Goal: Check status: Check status

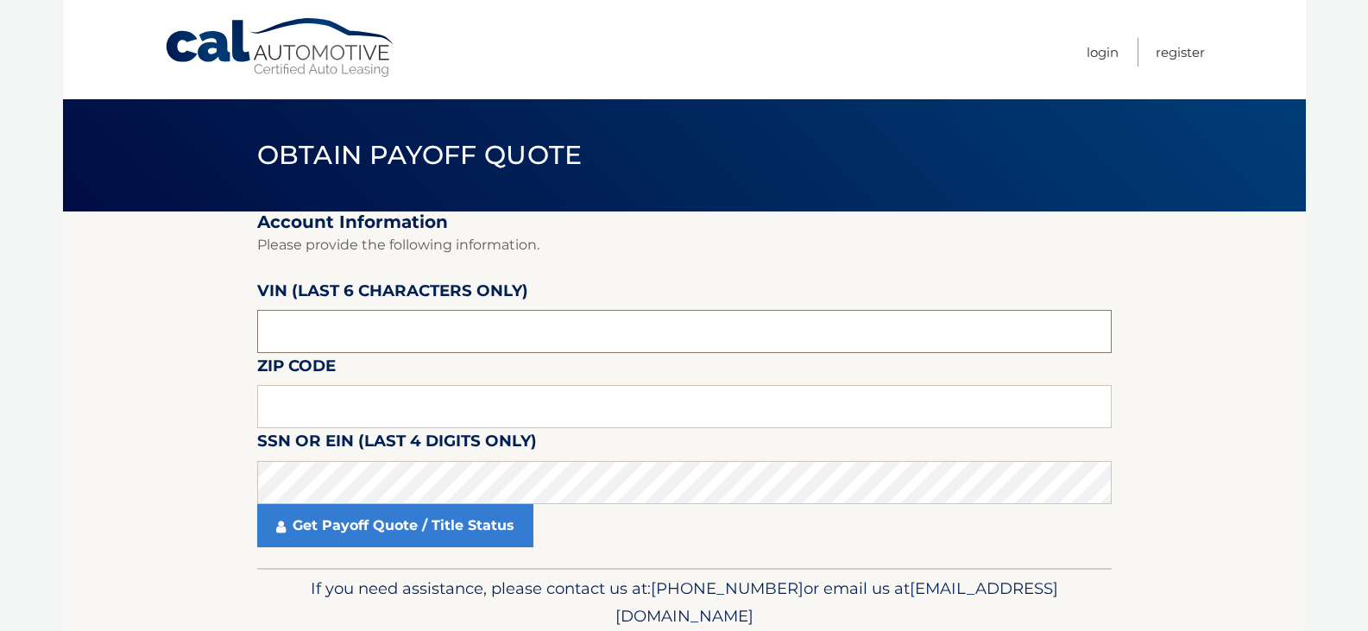
click at [310, 314] on input "text" at bounding box center [684, 331] width 854 height 43
type input "489205"
click at [287, 408] on input "text" at bounding box center [684, 406] width 854 height 43
click at [329, 412] on input "text" at bounding box center [684, 406] width 854 height 43
type input "11803"
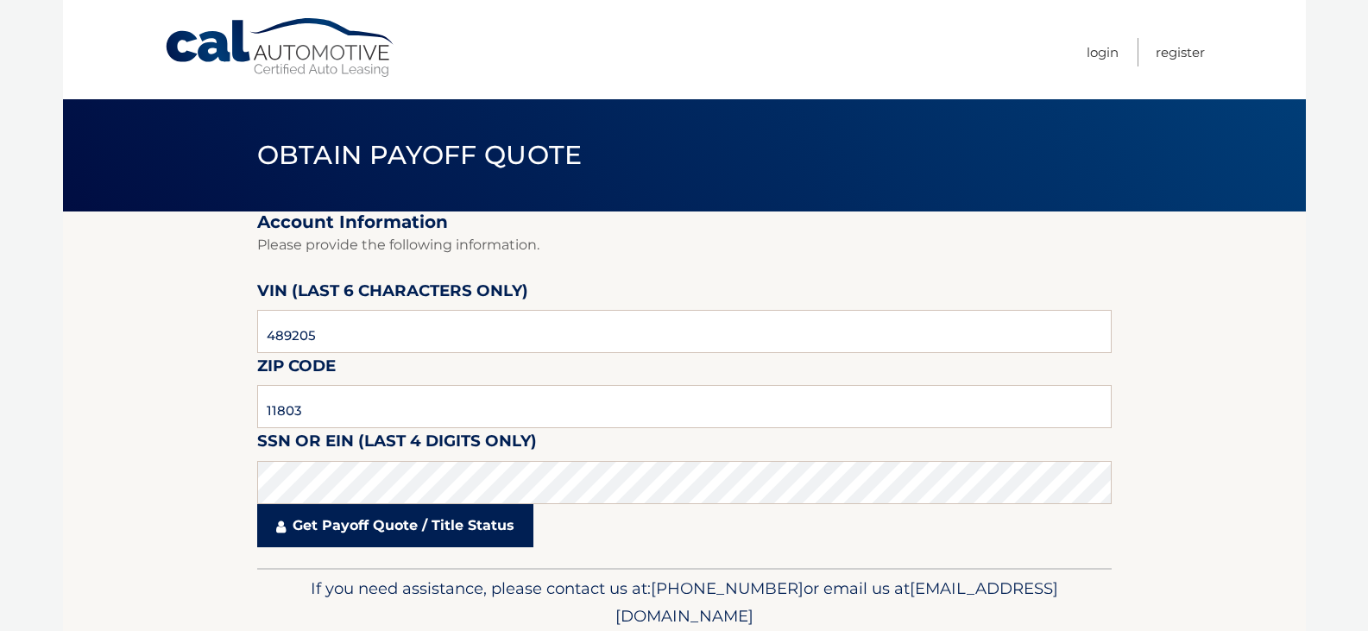
click at [362, 507] on link "Get Payoff Quote / Title Status" at bounding box center [395, 525] width 276 height 43
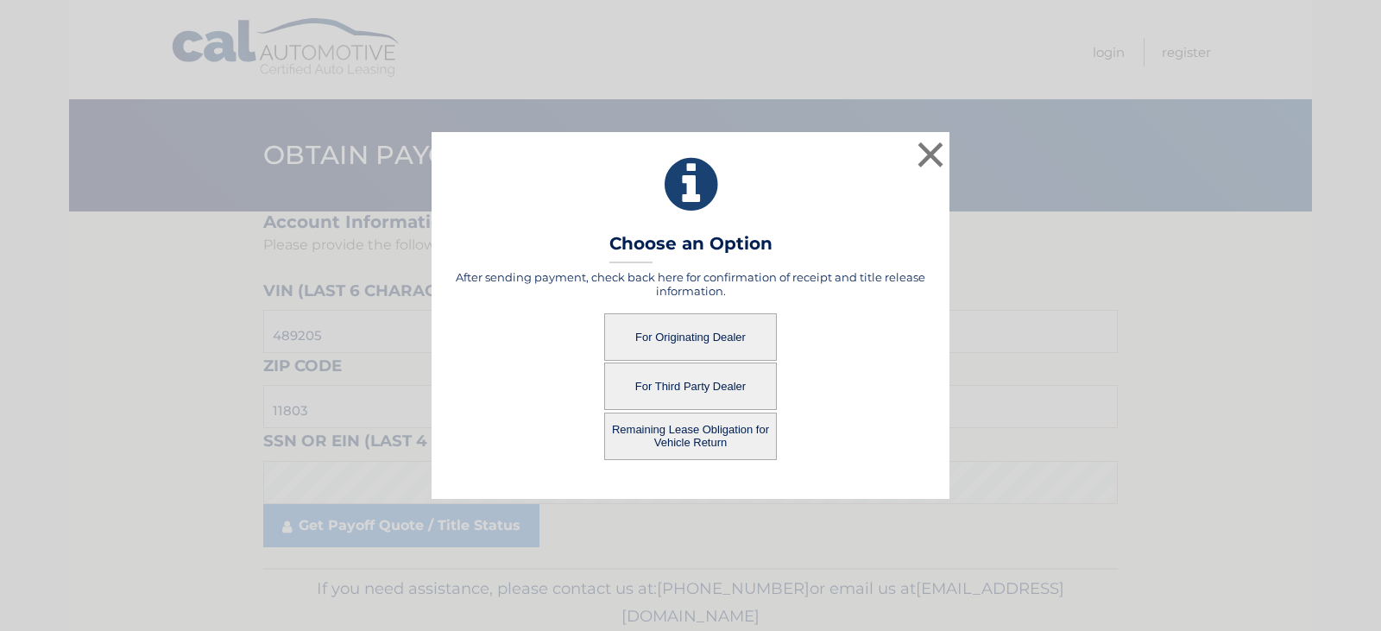
click at [698, 327] on button "For Originating Dealer" at bounding box center [690, 336] width 173 height 47
click at [692, 340] on button "For Originating Dealer" at bounding box center [690, 336] width 173 height 47
